Goal: Task Accomplishment & Management: Manage account settings

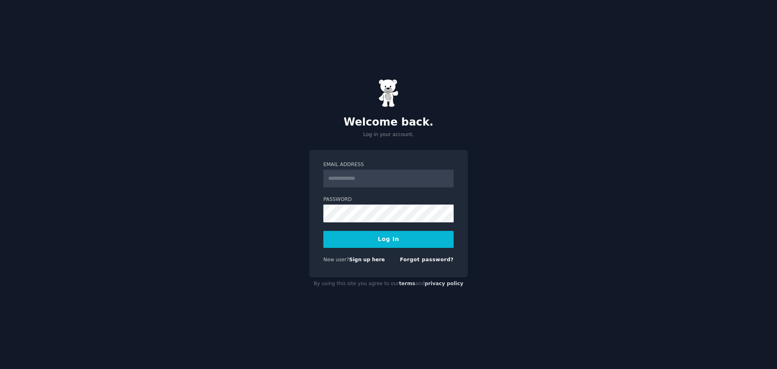
type input "**********"
click at [323, 231] on button "Log In" at bounding box center [388, 239] width 130 height 17
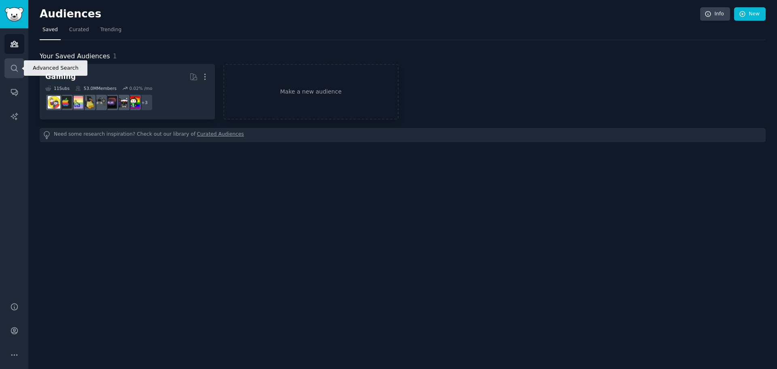
click at [10, 68] on icon "Sidebar" at bounding box center [14, 68] width 8 height 8
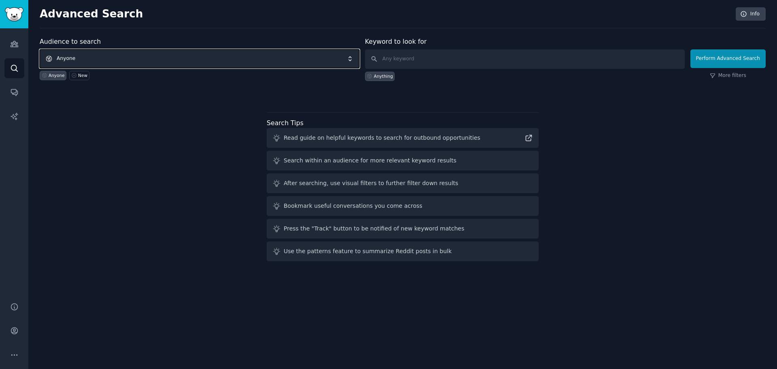
drag, startPoint x: 205, startPoint y: 53, endPoint x: 187, endPoint y: 53, distance: 17.8
click at [204, 53] on span "Anyone" at bounding box center [200, 58] width 320 height 19
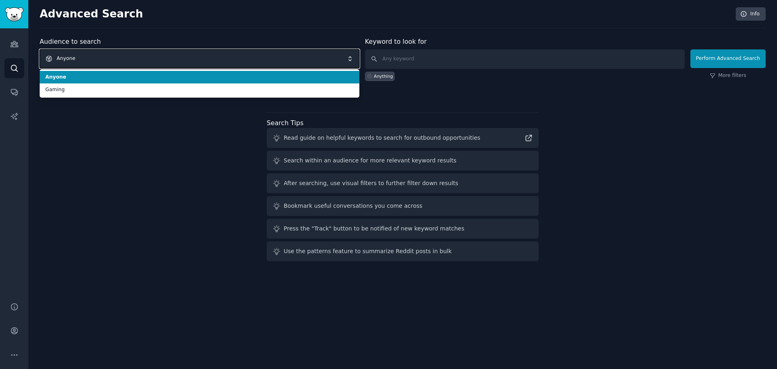
click at [153, 53] on span "Anyone" at bounding box center [200, 58] width 320 height 19
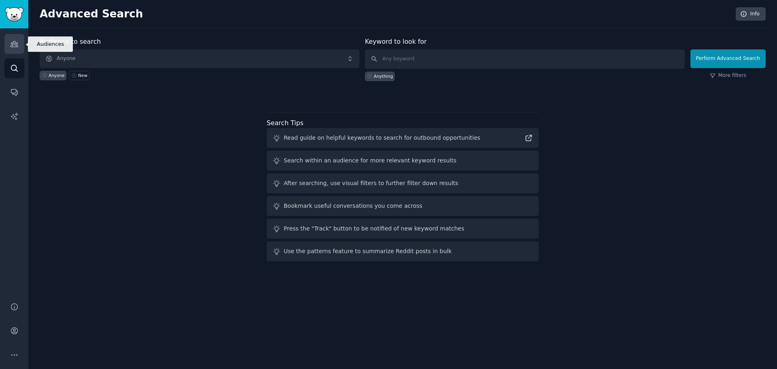
click at [14, 46] on icon "Sidebar" at bounding box center [14, 44] width 8 height 8
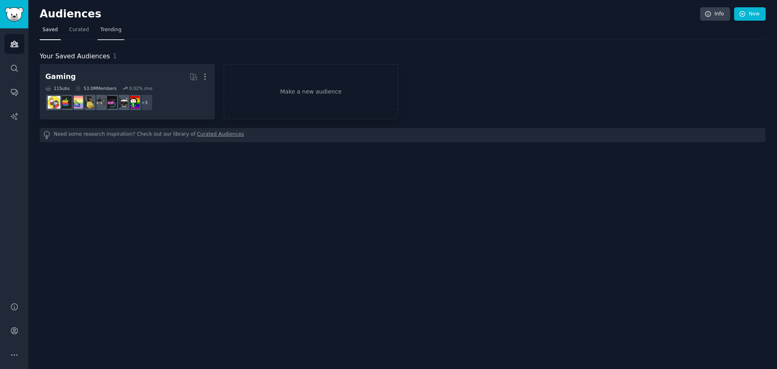
click at [102, 31] on span "Trending" at bounding box center [110, 29] width 21 height 7
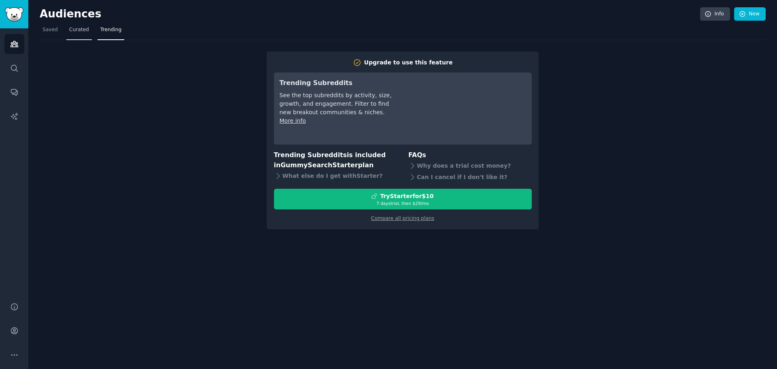
click at [76, 30] on span "Curated" at bounding box center [79, 29] width 20 height 7
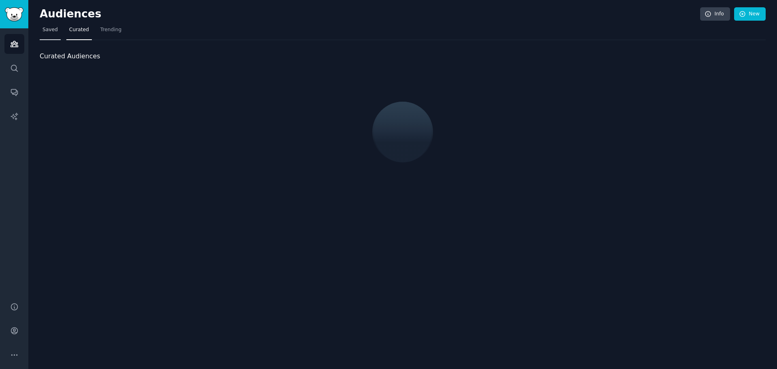
click at [55, 30] on span "Saved" at bounding box center [49, 29] width 15 height 7
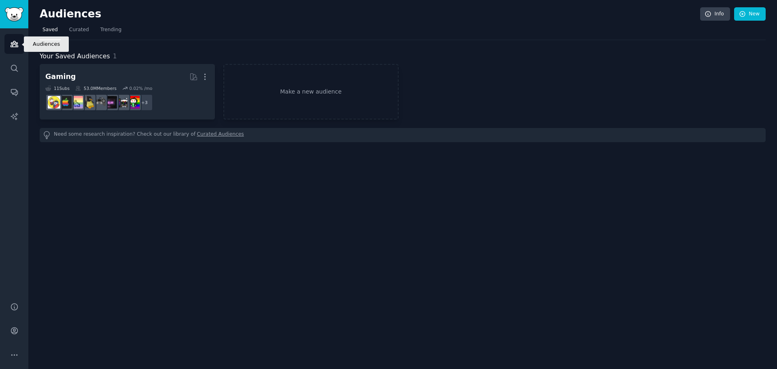
click at [12, 44] on icon "Sidebar" at bounding box center [14, 44] width 7 height 6
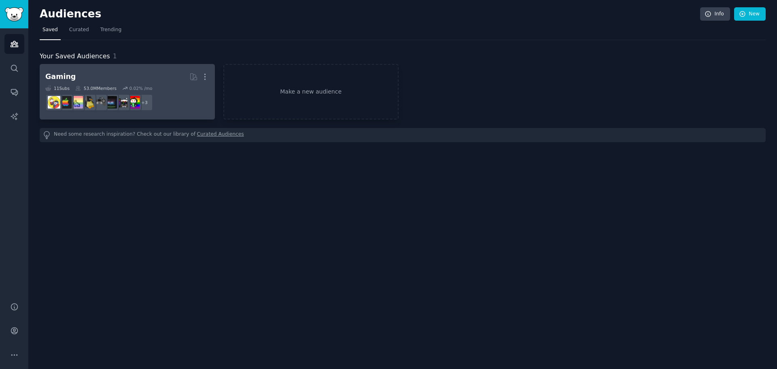
click at [98, 68] on link "Gaming More 11 Sub s 53.0M Members 0.02 % /mo + 3" at bounding box center [127, 91] width 175 height 55
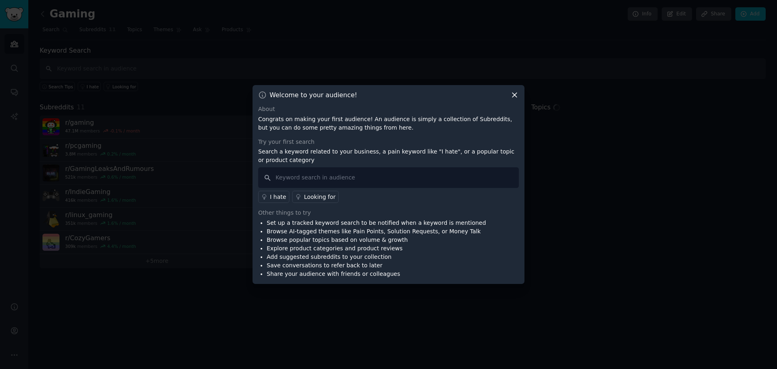
click at [512, 92] on icon at bounding box center [514, 95] width 8 height 8
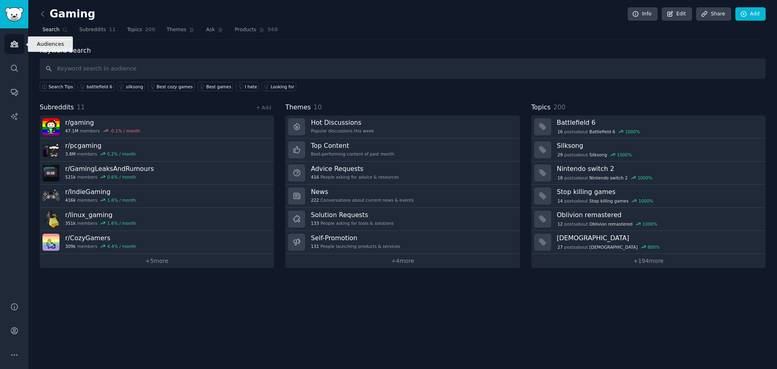
click at [16, 49] on link "Audiences" at bounding box center [14, 44] width 20 height 20
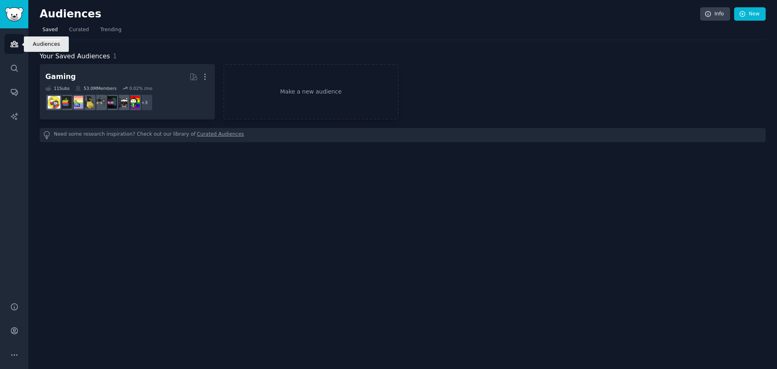
click at [9, 45] on link "Audiences" at bounding box center [14, 44] width 20 height 20
click at [15, 66] on icon "Sidebar" at bounding box center [14, 68] width 8 height 8
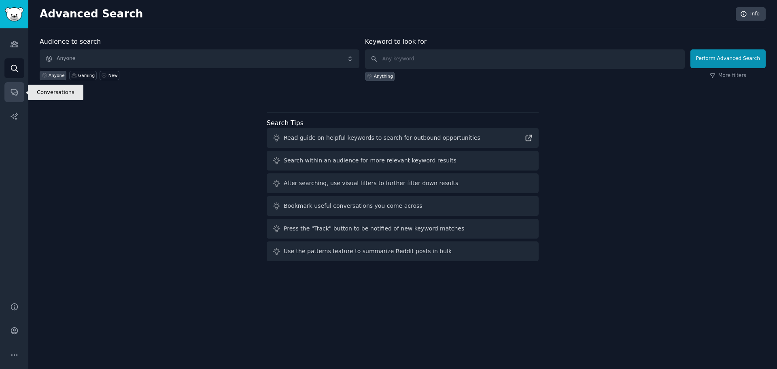
click at [16, 93] on icon "Sidebar" at bounding box center [14, 92] width 8 height 8
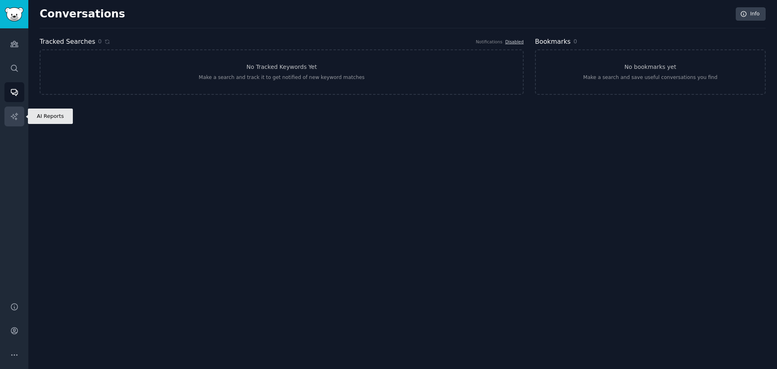
click at [17, 115] on icon "Sidebar" at bounding box center [14, 116] width 8 height 8
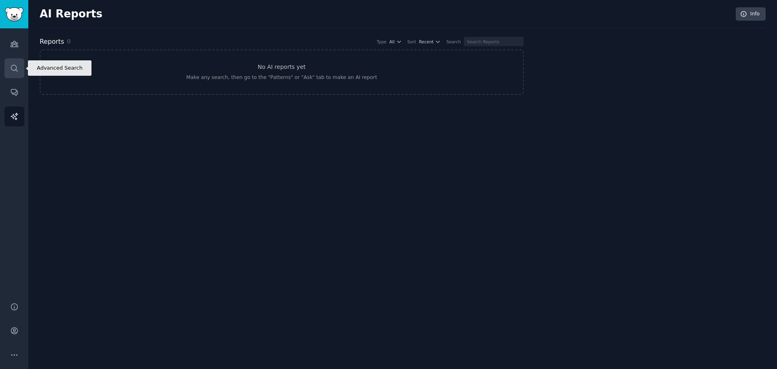
click at [16, 64] on icon "Sidebar" at bounding box center [14, 68] width 8 height 8
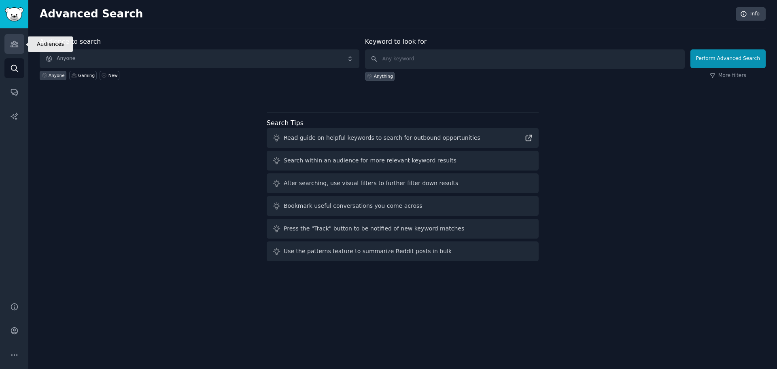
click at [12, 47] on icon "Sidebar" at bounding box center [14, 44] width 7 height 6
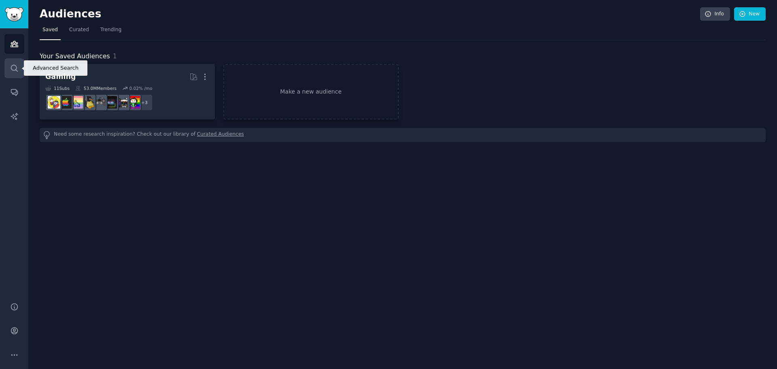
click at [21, 68] on link "Search" at bounding box center [14, 68] width 20 height 20
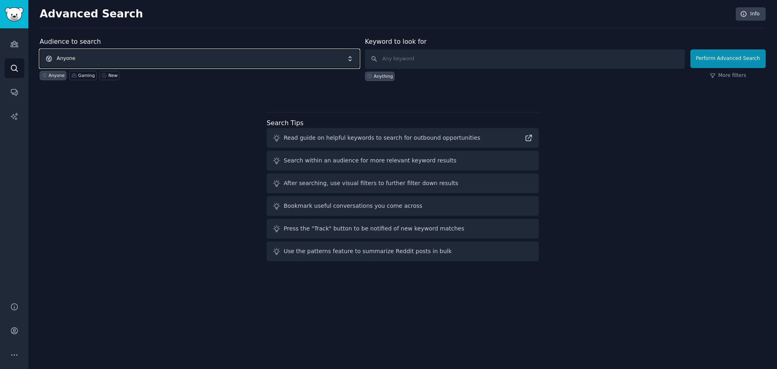
click at [81, 55] on span "Anyone" at bounding box center [200, 58] width 320 height 19
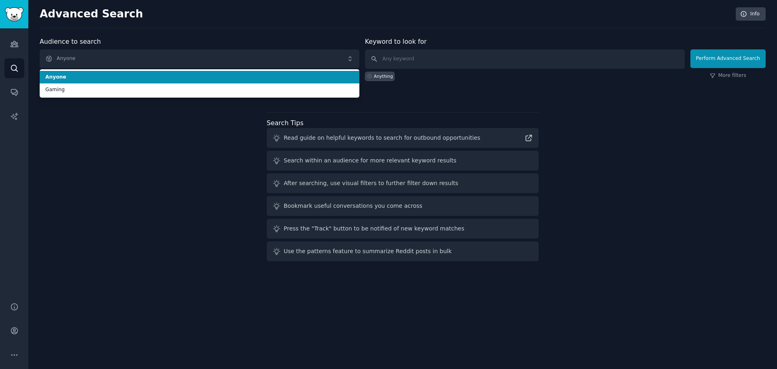
click at [68, 78] on span "Anyone" at bounding box center [199, 77] width 308 height 7
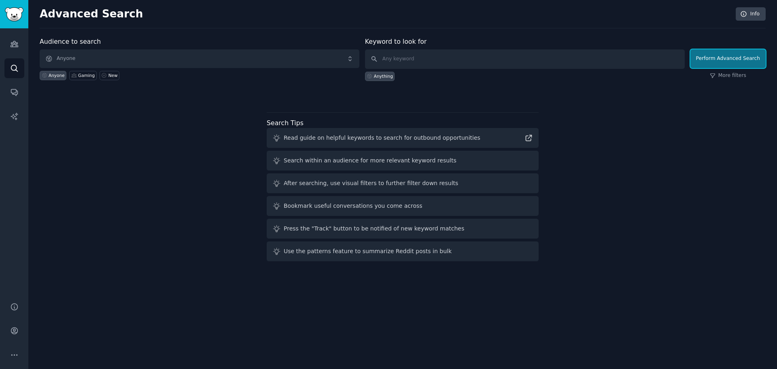
click at [728, 61] on button "Perform Advanced Search" at bounding box center [728, 58] width 75 height 19
click at [385, 79] on div "Anything" at bounding box center [383, 76] width 19 height 6
click at [378, 74] on div "Anything" at bounding box center [383, 76] width 19 height 6
click at [420, 61] on input "text" at bounding box center [525, 58] width 320 height 19
type input "anything"
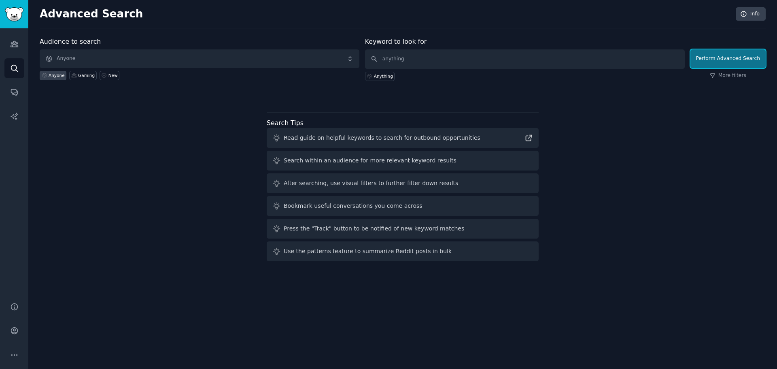
click at [733, 59] on button "Perform Advanced Search" at bounding box center [728, 58] width 75 height 19
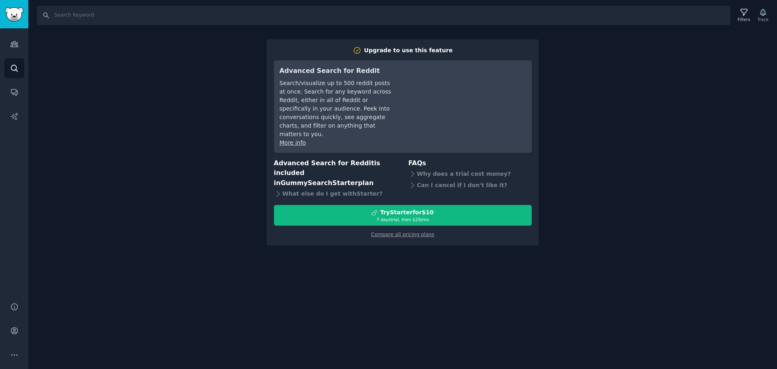
click at [608, 85] on div "Search Filters Track Upgrade to use this feature Advanced Search for Reddit Sea…" at bounding box center [402, 184] width 749 height 369
drag, startPoint x: 109, startPoint y: 62, endPoint x: 76, endPoint y: 63, distance: 33.2
click at [103, 63] on div "Search Filters Track Upgrade to use this feature Advanced Search for Reddit Sea…" at bounding box center [402, 184] width 749 height 369
click at [14, 123] on link "AI Reports" at bounding box center [14, 116] width 20 height 20
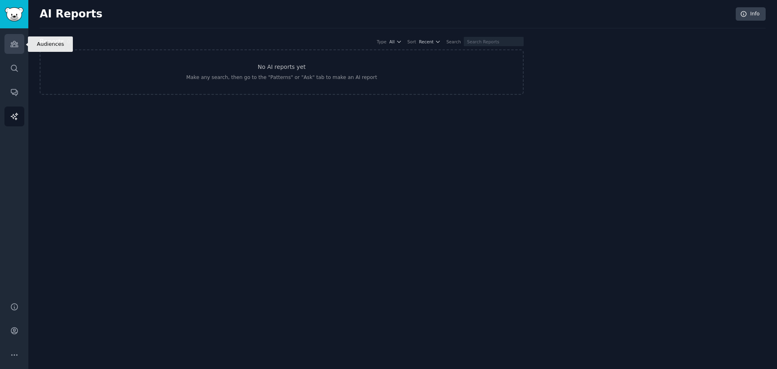
click at [13, 47] on icon "Sidebar" at bounding box center [14, 44] width 7 height 6
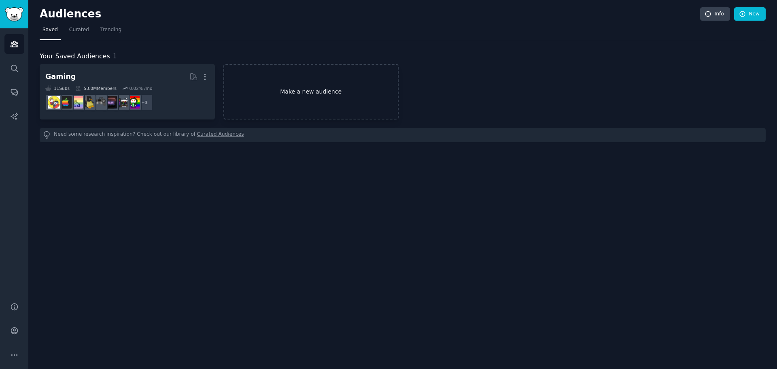
click at [313, 86] on link "Make a new audience" at bounding box center [310, 91] width 175 height 55
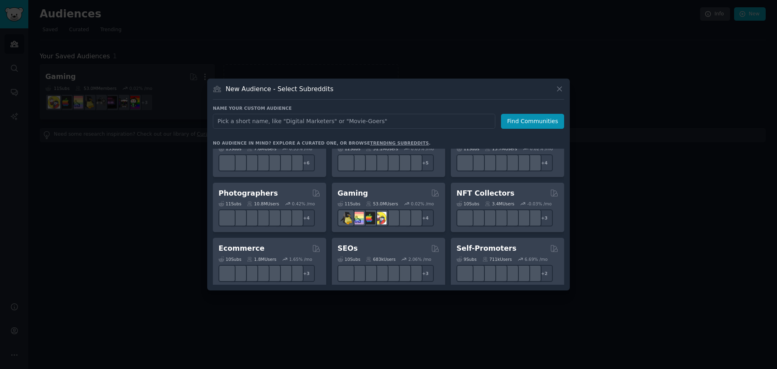
scroll to position [243, 0]
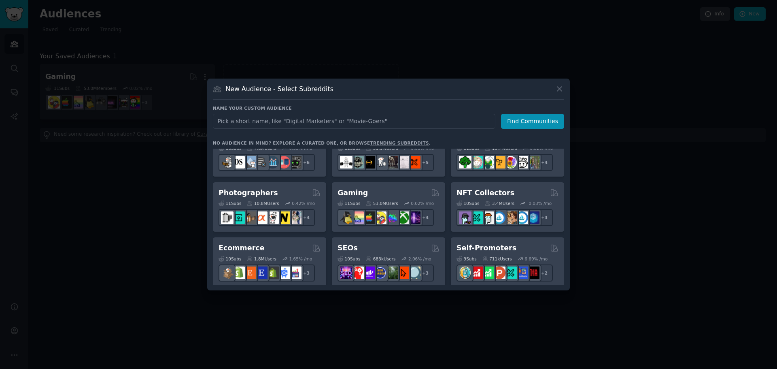
click at [566, 86] on div "New Audience - Select Subreddits Name your custom audience Audience Name Find C…" at bounding box center [388, 185] width 363 height 212
click at [561, 88] on icon at bounding box center [559, 89] width 4 height 4
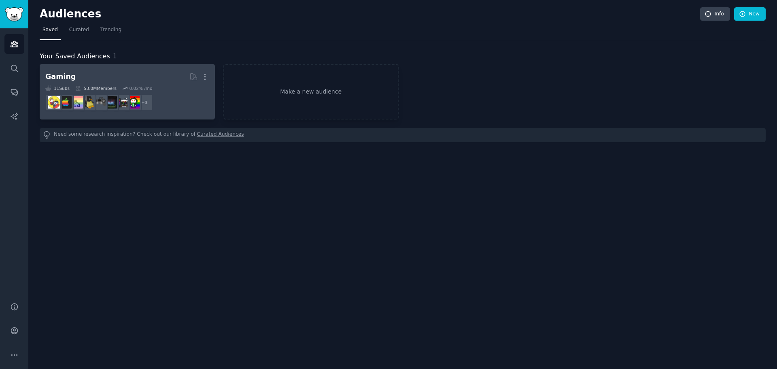
click at [91, 72] on h2 "Gaming More" at bounding box center [127, 77] width 164 height 14
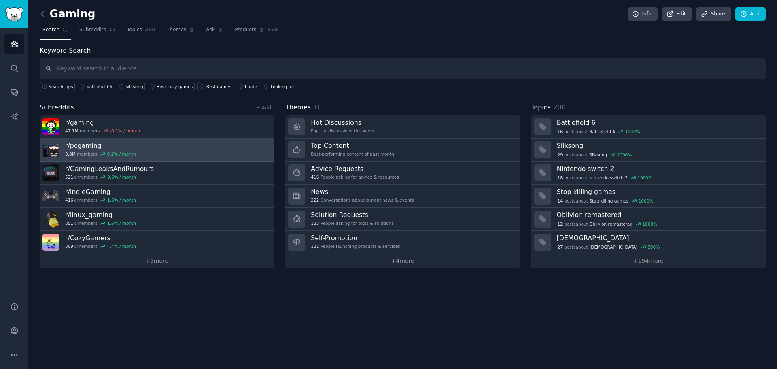
click at [119, 144] on h3 "r/ pcgaming" at bounding box center [100, 145] width 71 height 8
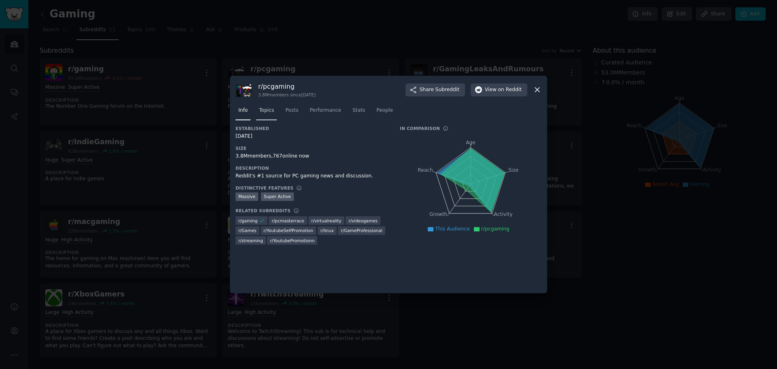
click at [270, 109] on span "Topics" at bounding box center [266, 110] width 15 height 7
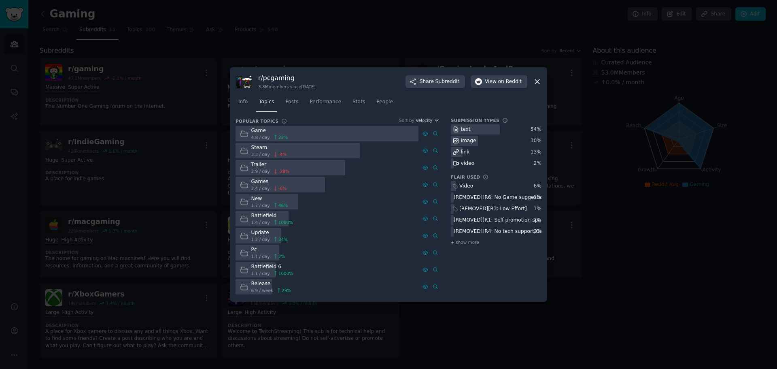
click at [273, 134] on div "Game" at bounding box center [269, 130] width 37 height 7
click at [283, 102] on link "Posts" at bounding box center [292, 104] width 19 height 17
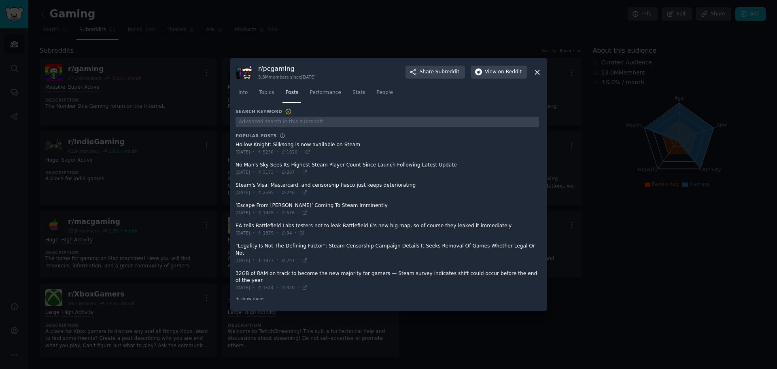
click at [538, 74] on icon at bounding box center [537, 72] width 4 height 4
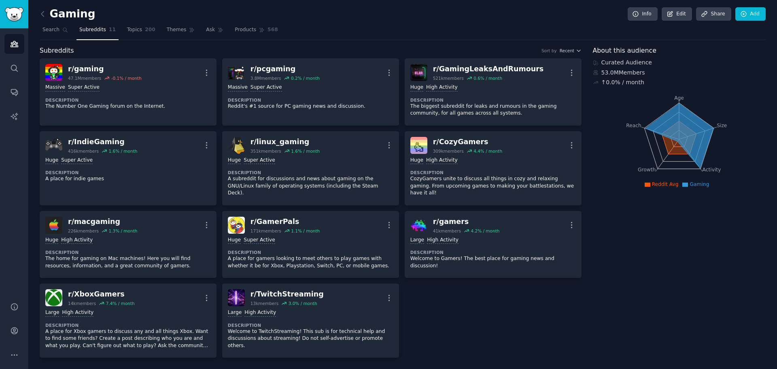
click at [322, 31] on nav "Search Subreddits 11 Topics 200 Themes Ask Products 568" at bounding box center [403, 31] width 726 height 17
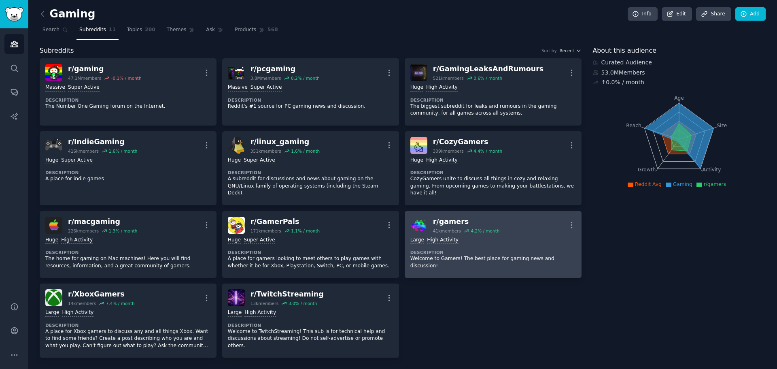
click at [496, 211] on link "r/ gamers 41k members 4.2 % / month More Large High Activity Description Welcom…" at bounding box center [493, 244] width 177 height 67
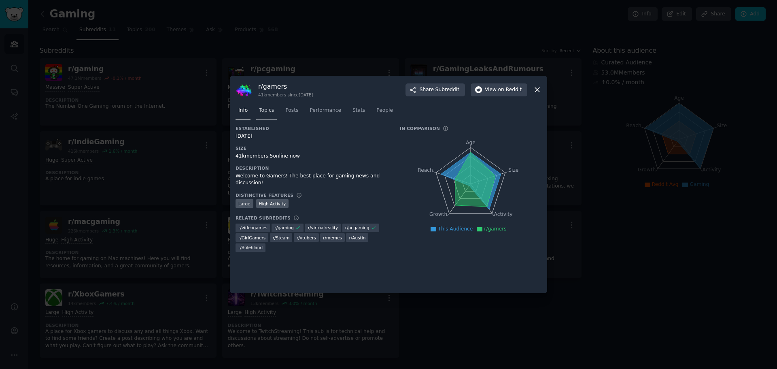
click at [270, 113] on span "Topics" at bounding box center [266, 110] width 15 height 7
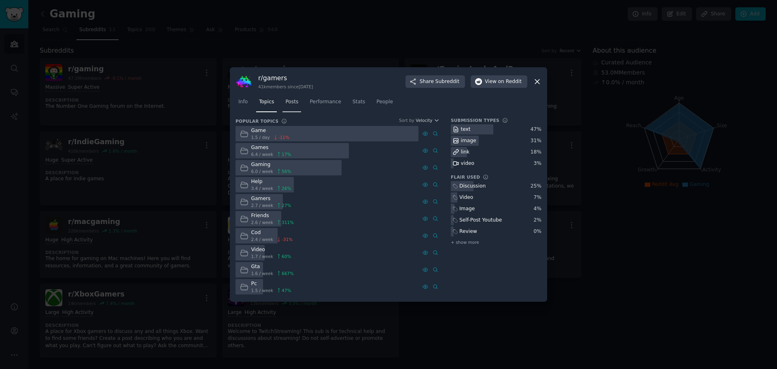
click at [289, 107] on link "Posts" at bounding box center [292, 104] width 19 height 17
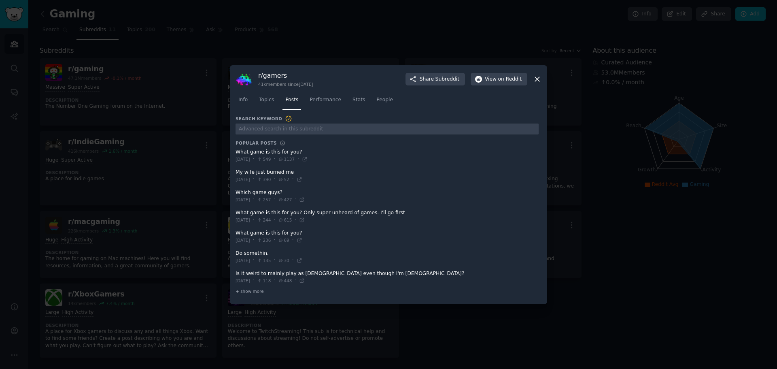
click at [537, 80] on icon at bounding box center [537, 79] width 4 height 4
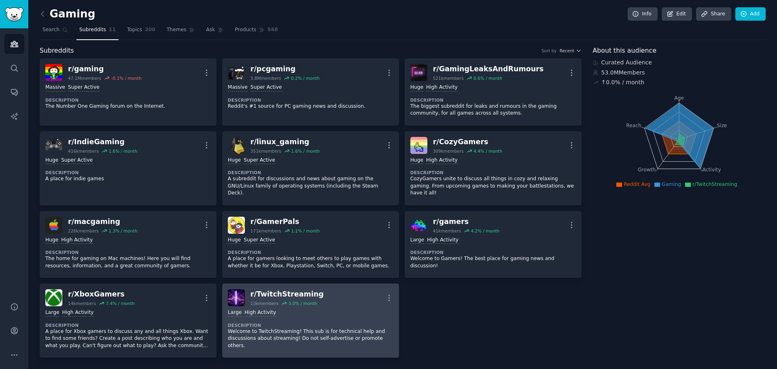
click at [298, 289] on div "r/ TwitchStreaming" at bounding box center [287, 294] width 73 height 10
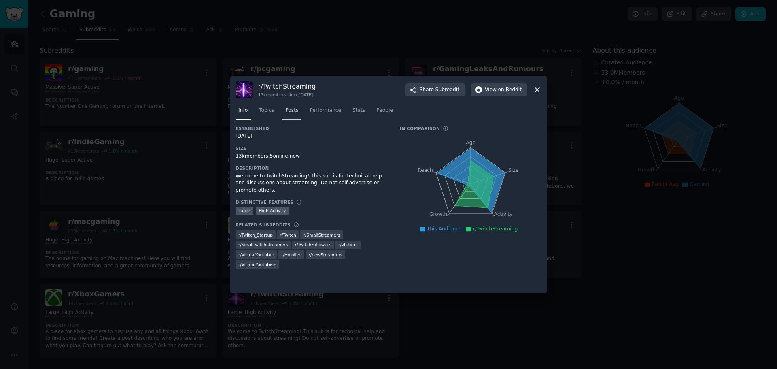
click at [292, 112] on span "Posts" at bounding box center [291, 110] width 13 height 7
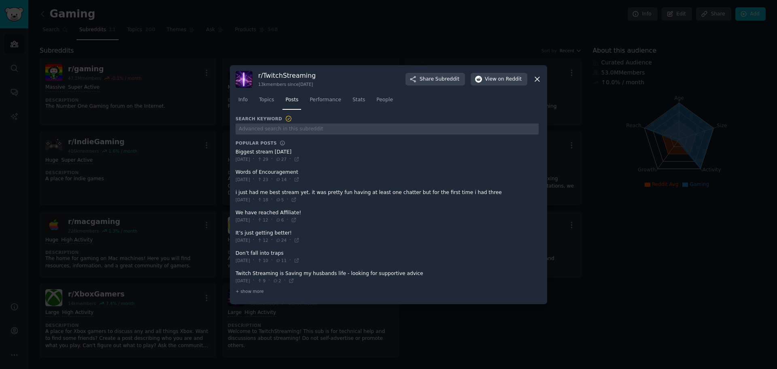
click at [541, 81] on icon at bounding box center [537, 79] width 8 height 8
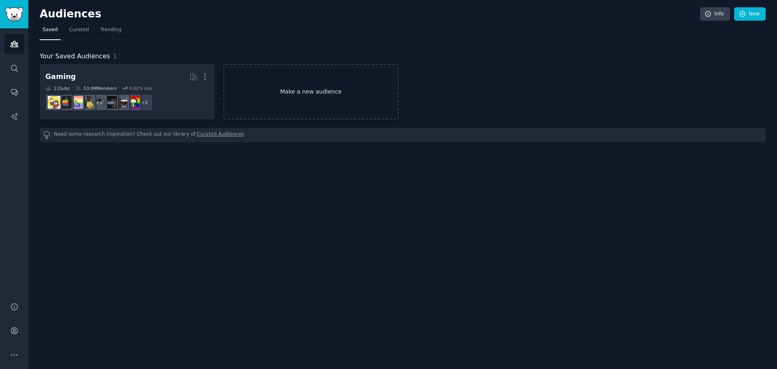
click at [302, 84] on link "Make a new audience" at bounding box center [310, 91] width 175 height 55
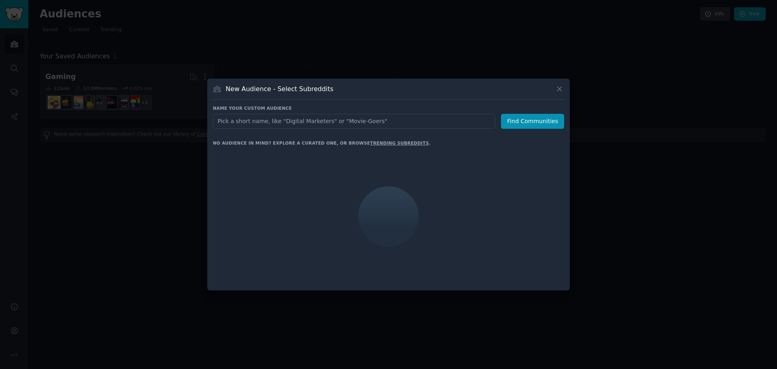
click at [278, 121] on input "text" at bounding box center [354, 121] width 283 height 15
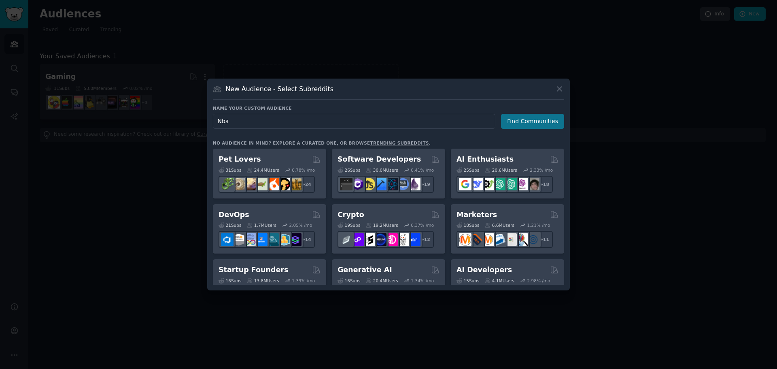
type input "Nba"
click at [539, 121] on button "Find Communities" at bounding box center [532, 121] width 63 height 15
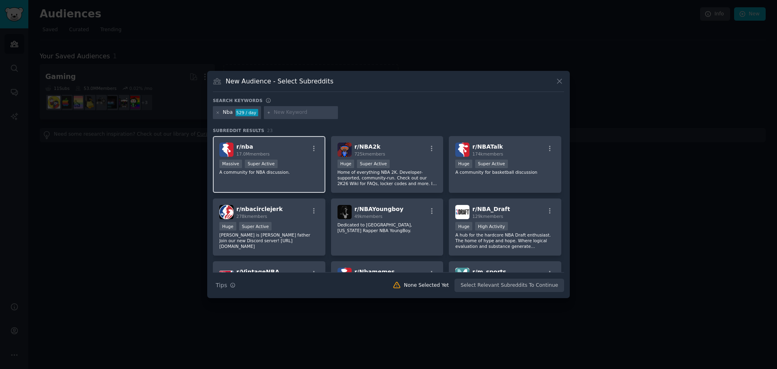
click at [246, 147] on span "r/ nba" at bounding box center [244, 146] width 17 height 6
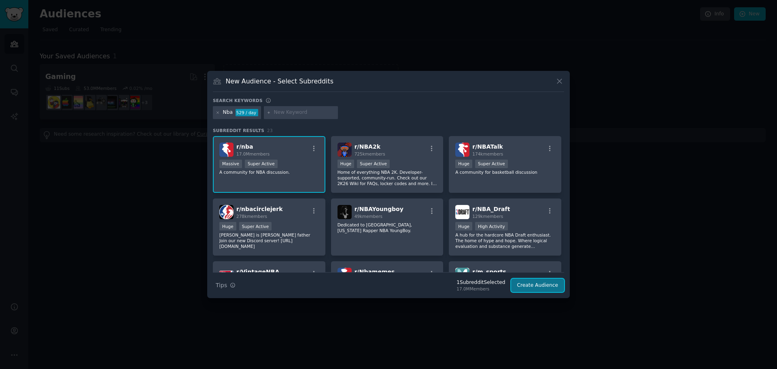
click at [548, 284] on button "Create Audience" at bounding box center [537, 285] width 53 height 14
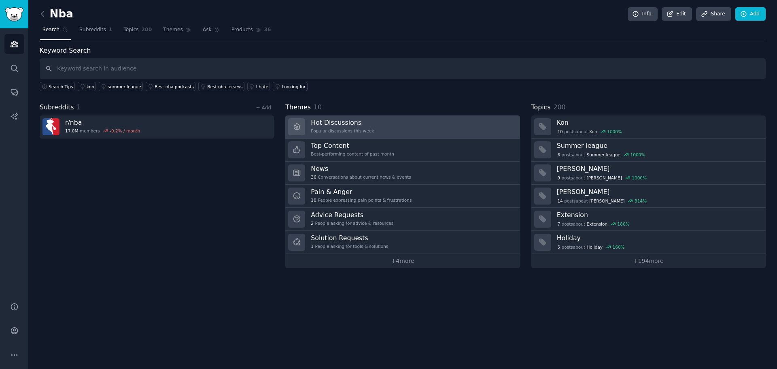
click at [373, 127] on link "Hot Discussions Popular discussions this week" at bounding box center [402, 126] width 234 height 23
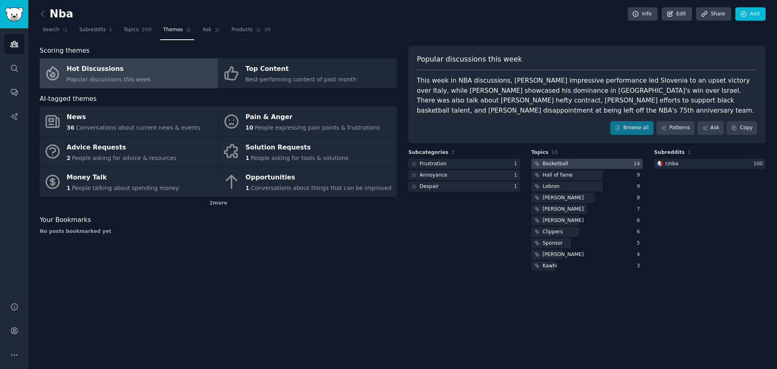
click at [605, 160] on div at bounding box center [587, 164] width 112 height 10
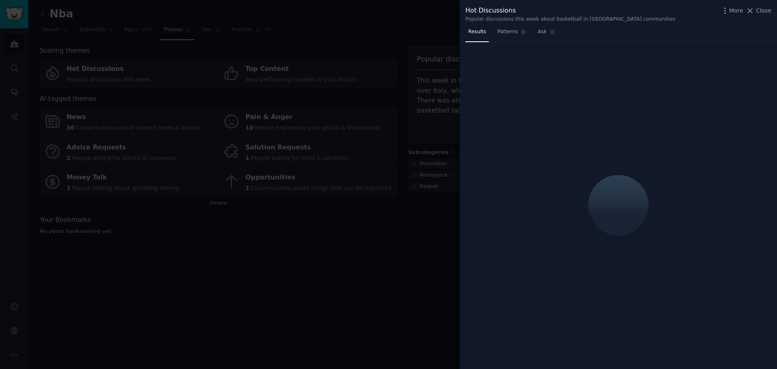
click at [348, 258] on div at bounding box center [388, 184] width 777 height 369
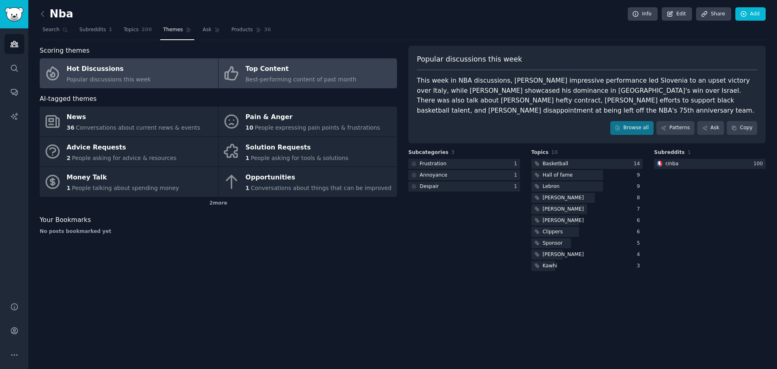
click at [269, 68] on div "Top Content" at bounding box center [301, 69] width 111 height 13
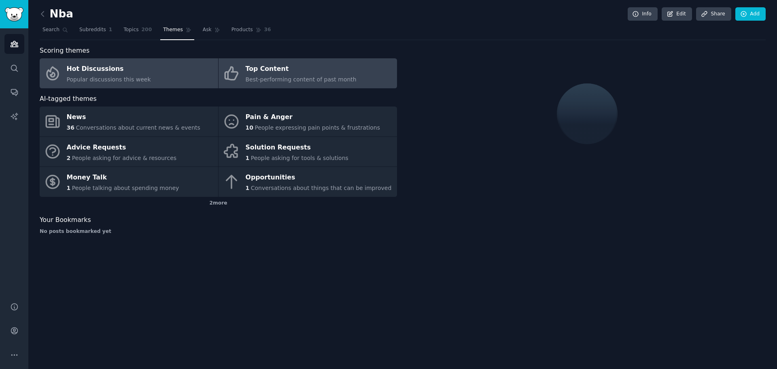
click at [127, 73] on div "Hot Discussions" at bounding box center [109, 69] width 84 height 13
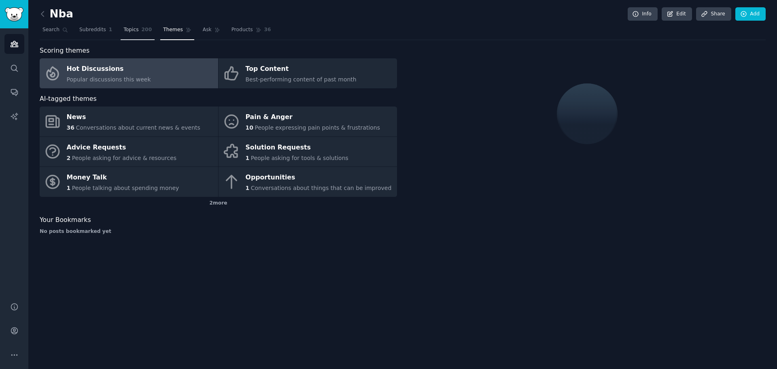
click at [126, 32] on span "Topics" at bounding box center [130, 29] width 15 height 7
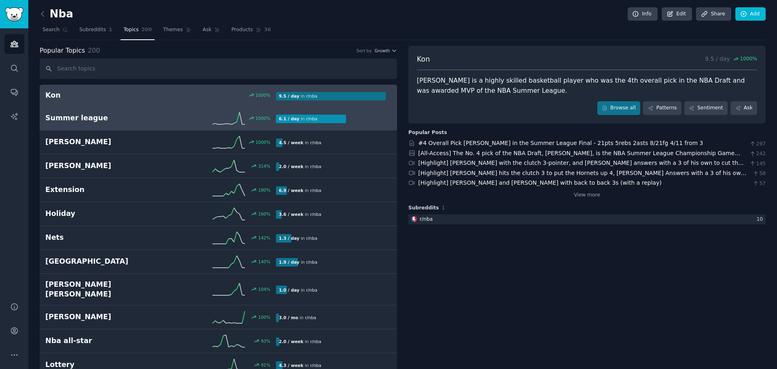
click at [193, 118] on div "1000 %" at bounding box center [218, 118] width 115 height 12
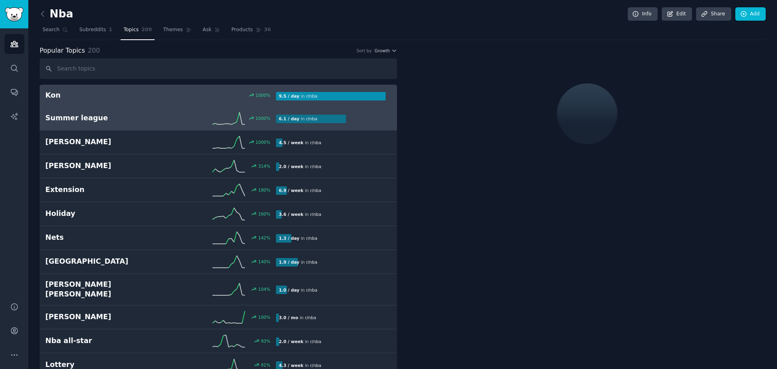
click at [144, 94] on h2 "Kon" at bounding box center [102, 95] width 115 height 10
click at [145, 113] on h2 "Summer league" at bounding box center [102, 118] width 115 height 10
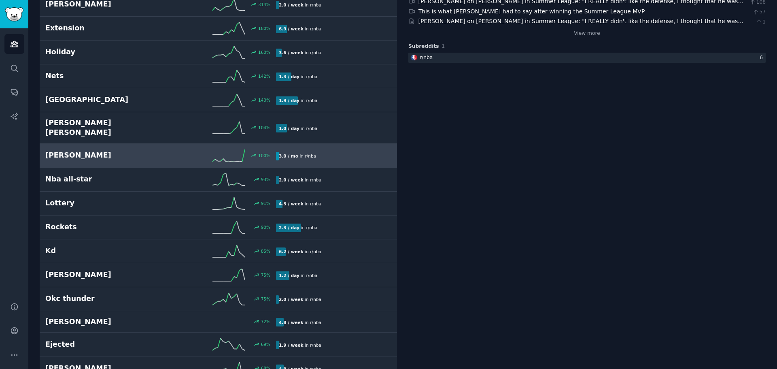
scroll to position [162, 0]
click at [121, 151] on h2 "Ballmer" at bounding box center [102, 155] width 115 height 10
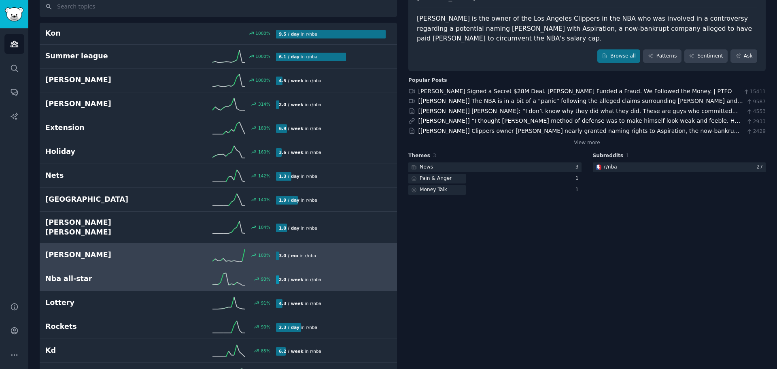
scroll to position [86, 0]
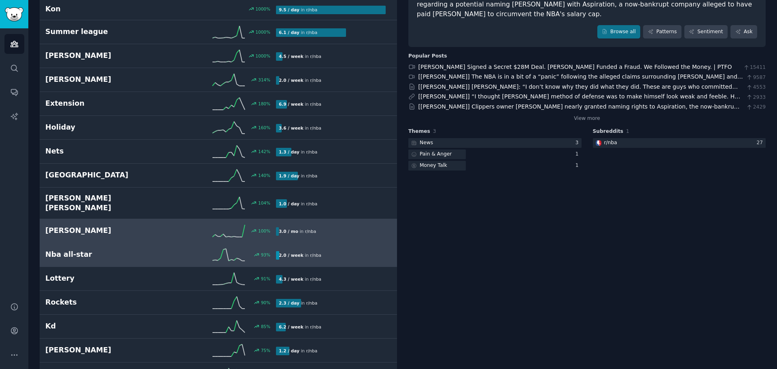
click at [113, 249] on h2 "Nba all-star" at bounding box center [102, 254] width 115 height 10
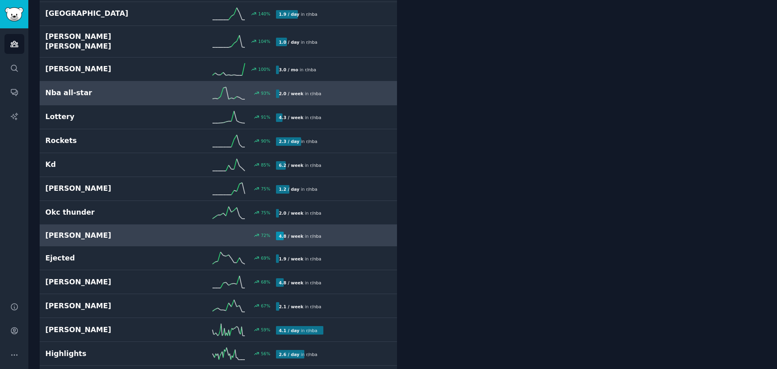
scroll to position [248, 0]
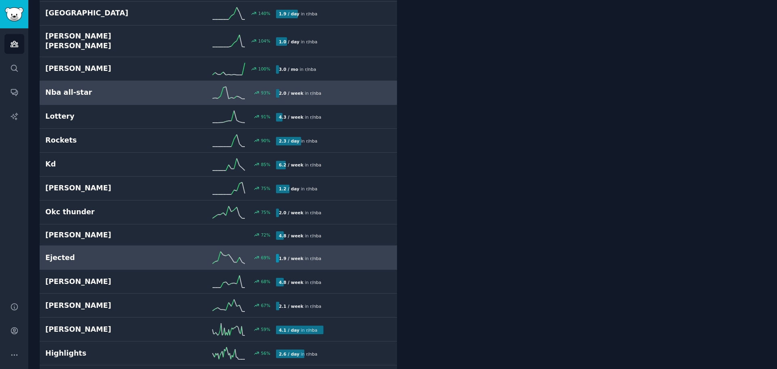
click at [126, 253] on h2 "Ejected" at bounding box center [102, 258] width 115 height 10
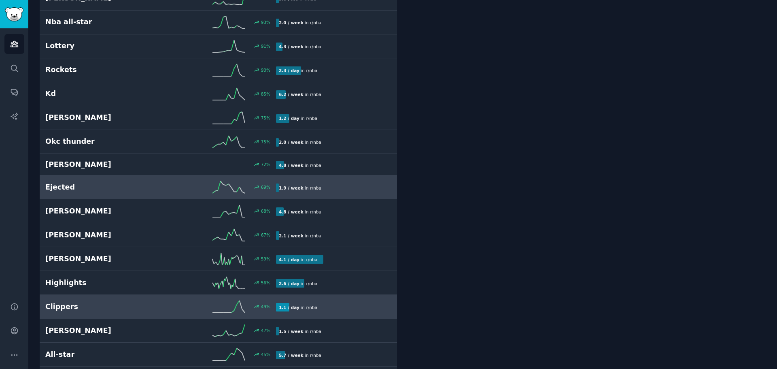
scroll to position [370, 0]
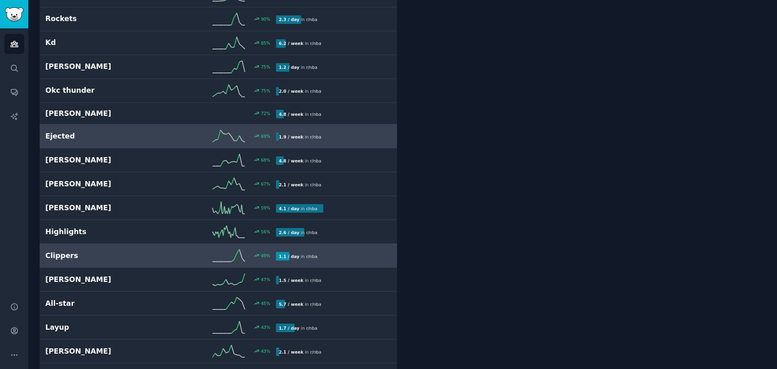
click at [111, 251] on h2 "Clippers" at bounding box center [102, 256] width 115 height 10
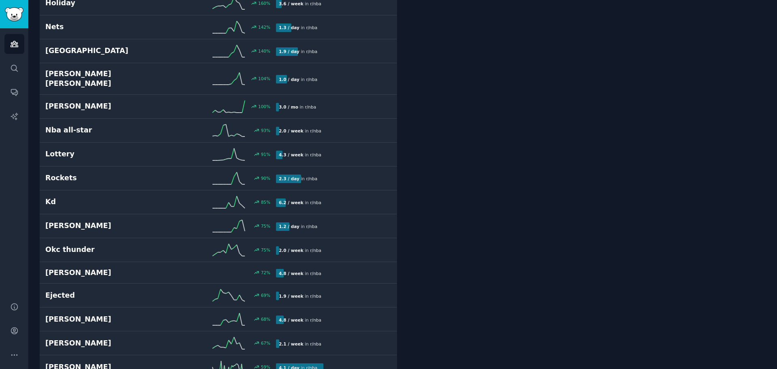
scroll to position [46, 0]
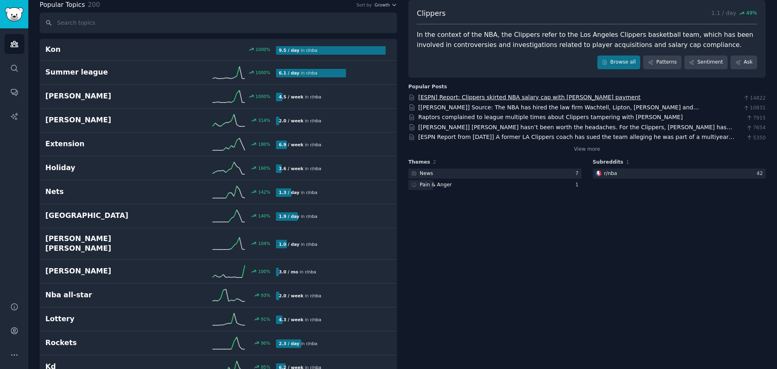
click at [486, 96] on link "[ESPN] Report: Clippers skirted NBA salary cap with Kawhi Leonard payment" at bounding box center [530, 97] width 222 height 6
